Goal: Navigation & Orientation: Find specific page/section

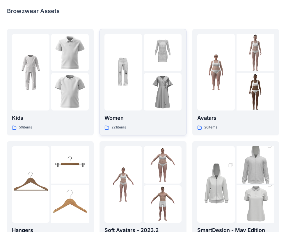
click at [147, 99] on div at bounding box center [162, 91] width 37 height 37
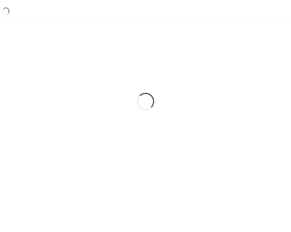
click at [147, 99] on div "Loading..." at bounding box center [145, 102] width 24 height 24
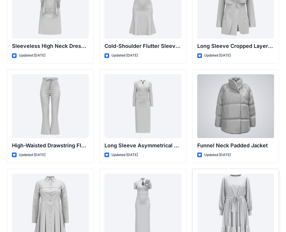
scroll to position [2092, 0]
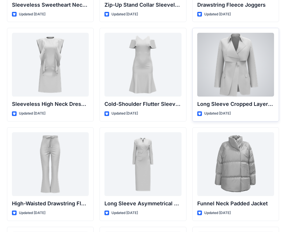
click at [229, 82] on div at bounding box center [235, 65] width 77 height 64
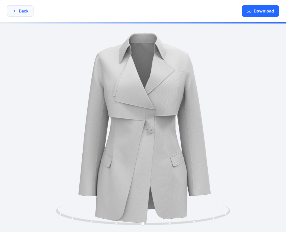
click at [28, 12] on button "Back" at bounding box center [20, 10] width 26 height 11
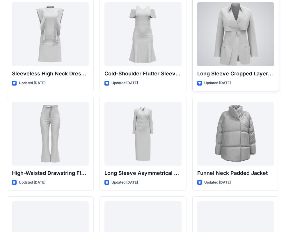
scroll to position [2112, 0]
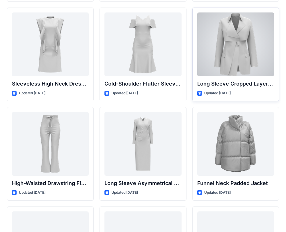
click at [237, 57] on div at bounding box center [235, 44] width 77 height 64
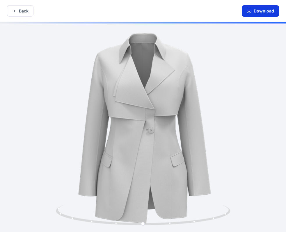
click at [271, 8] on button "Download" at bounding box center [260, 11] width 37 height 12
click at [28, 13] on button "Back" at bounding box center [20, 10] width 26 height 11
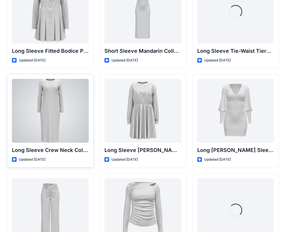
scroll to position [2432, 0]
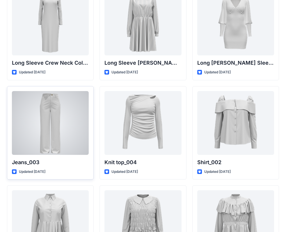
click at [62, 135] on div at bounding box center [50, 123] width 77 height 64
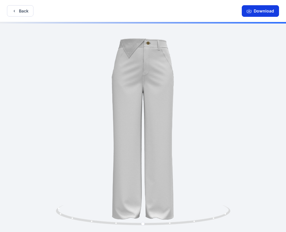
click at [249, 13] on icon "button" at bounding box center [248, 11] width 5 height 3
